Goal: Task Accomplishment & Management: Manage account settings

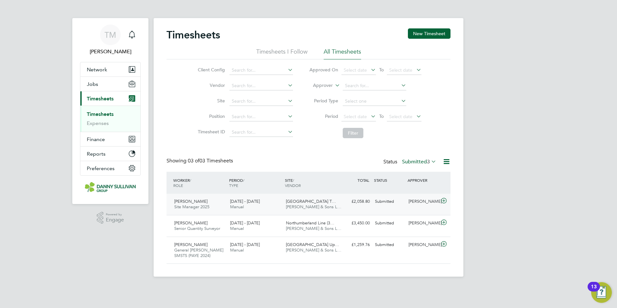
click at [385, 204] on div "Submitted" at bounding box center [389, 201] width 34 height 11
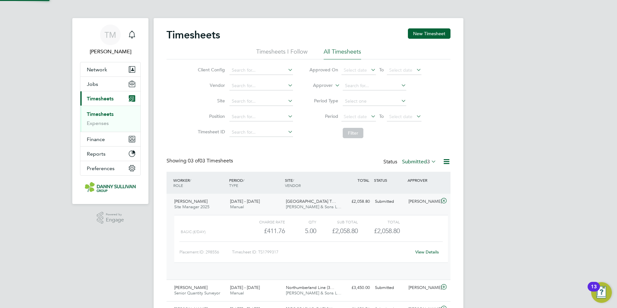
scroll to position [11, 63]
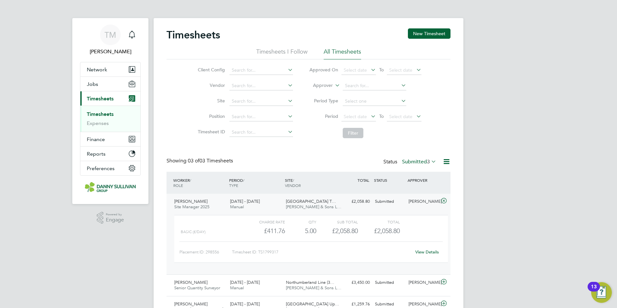
click at [427, 251] on link "View Details" at bounding box center [427, 251] width 24 height 5
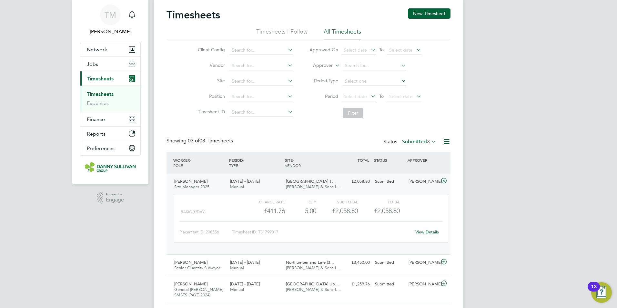
scroll to position [38, 0]
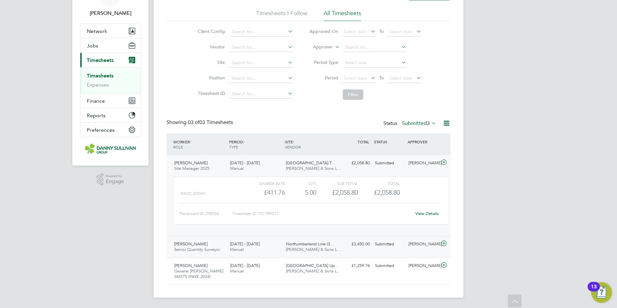
click at [375, 241] on div "Submitted" at bounding box center [389, 244] width 34 height 11
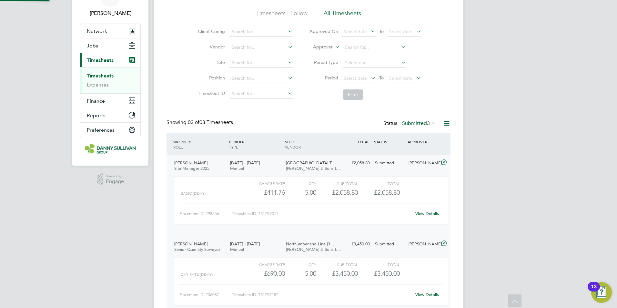
scroll to position [11, 63]
click at [417, 295] on link "View Details" at bounding box center [427, 294] width 24 height 5
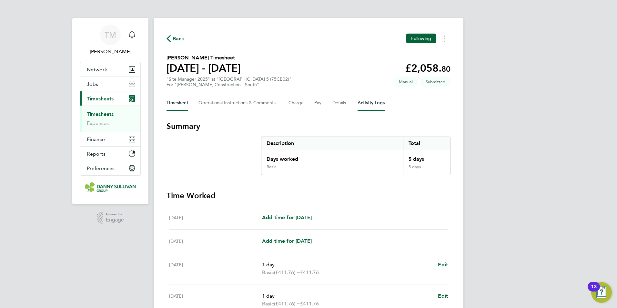
click at [370, 97] on Logs-tab "Activity Logs" at bounding box center [371, 102] width 27 height 15
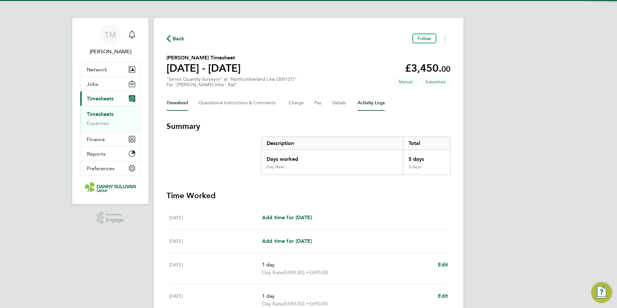
click at [376, 104] on Logs-tab "Activity Logs" at bounding box center [371, 102] width 27 height 15
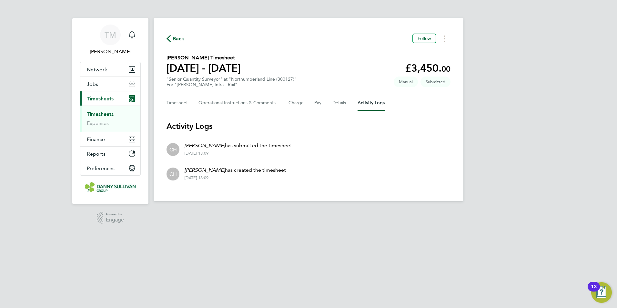
click at [166, 102] on div "Back Follow Cole Henderson's Timesheet 02 - 08 Aug 2025 £3,450. 00 "Senior Quan…" at bounding box center [309, 109] width 310 height 183
click at [168, 104] on button "Timesheet" at bounding box center [178, 102] width 22 height 15
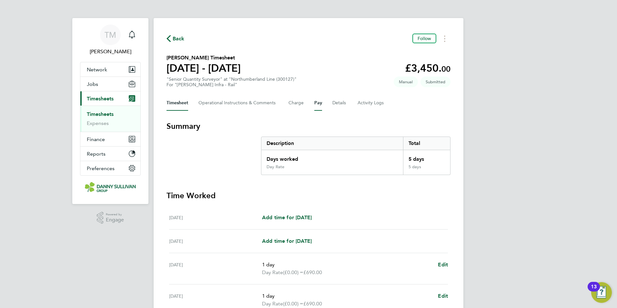
click at [315, 104] on button "Pay" at bounding box center [318, 102] width 8 height 15
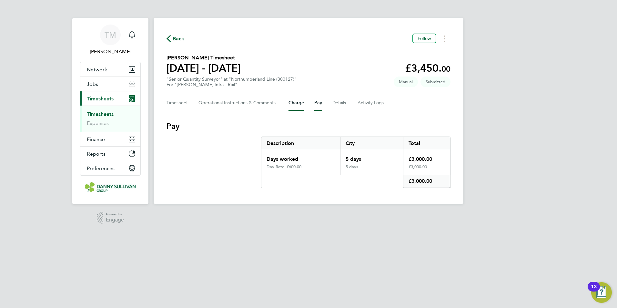
click at [291, 104] on button "Charge" at bounding box center [296, 102] width 15 height 15
